Goal: Find specific page/section: Find specific page/section

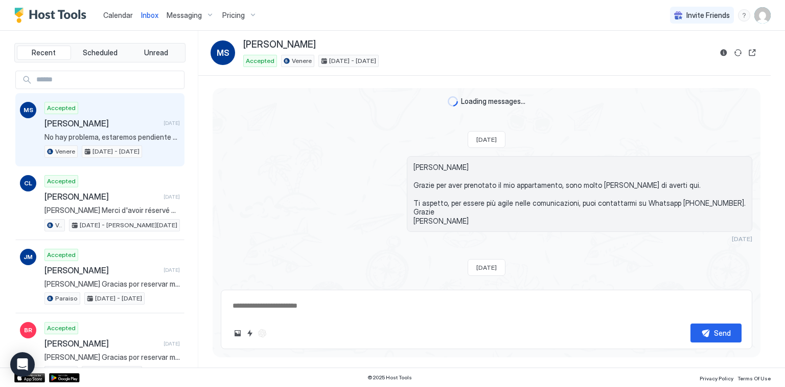
scroll to position [174, 0]
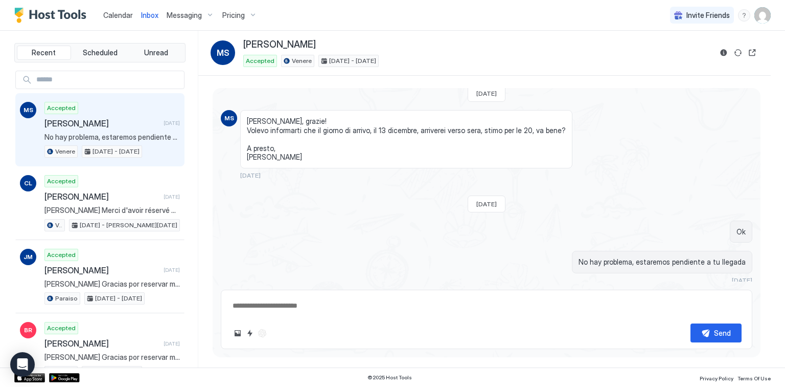
click at [119, 11] on span "Calendar" at bounding box center [118, 15] width 30 height 9
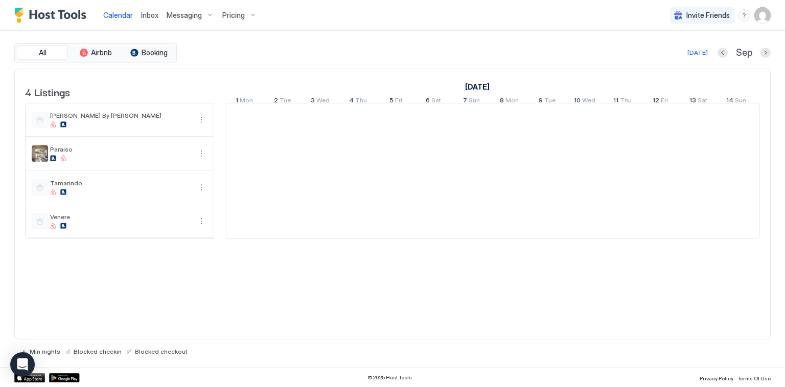
scroll to position [0, 568]
click at [156, 13] on span "Inbox" at bounding box center [149, 15] width 17 height 9
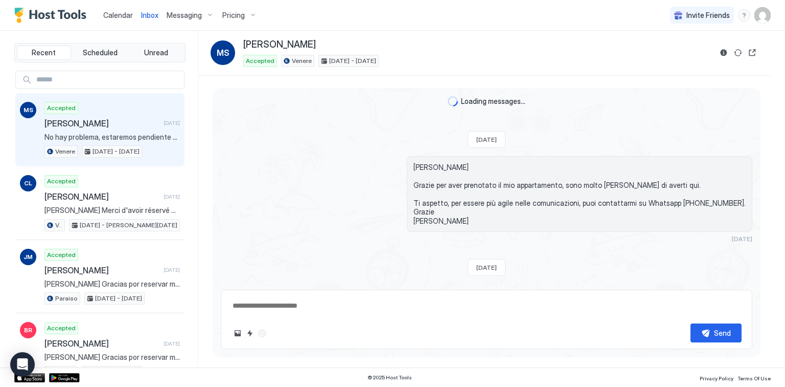
scroll to position [174, 0]
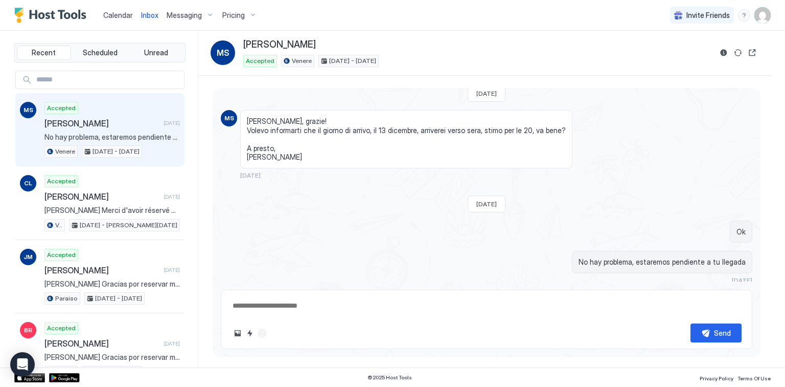
click at [109, 12] on span "Calendar" at bounding box center [118, 15] width 30 height 9
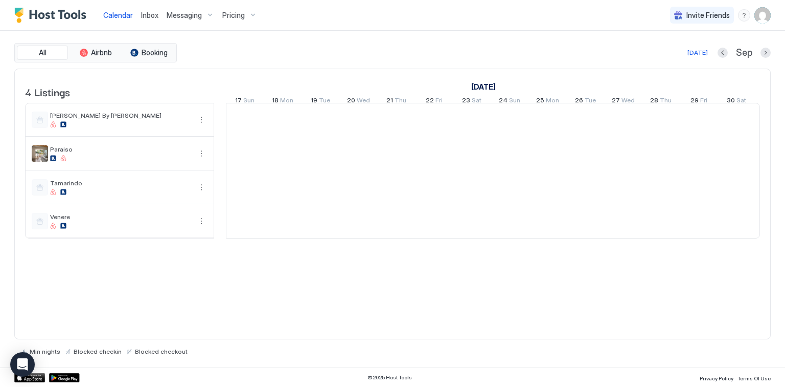
scroll to position [0, 568]
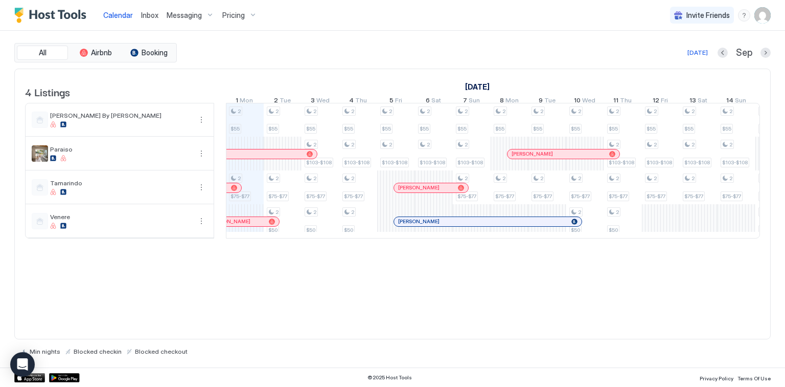
click at [143, 15] on span "Inbox" at bounding box center [149, 15] width 17 height 9
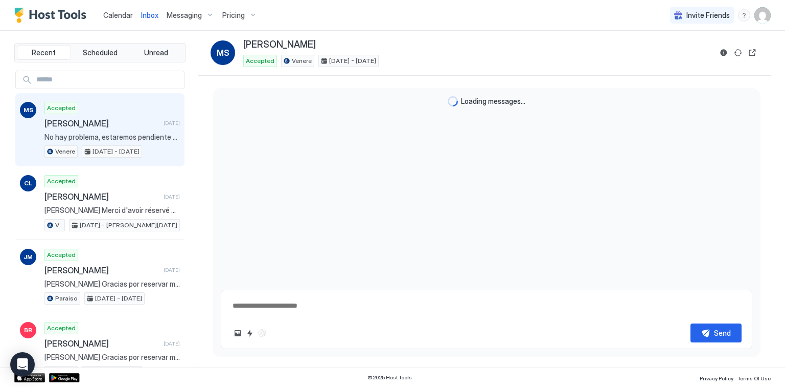
scroll to position [174, 0]
